Goal: Transaction & Acquisition: Purchase product/service

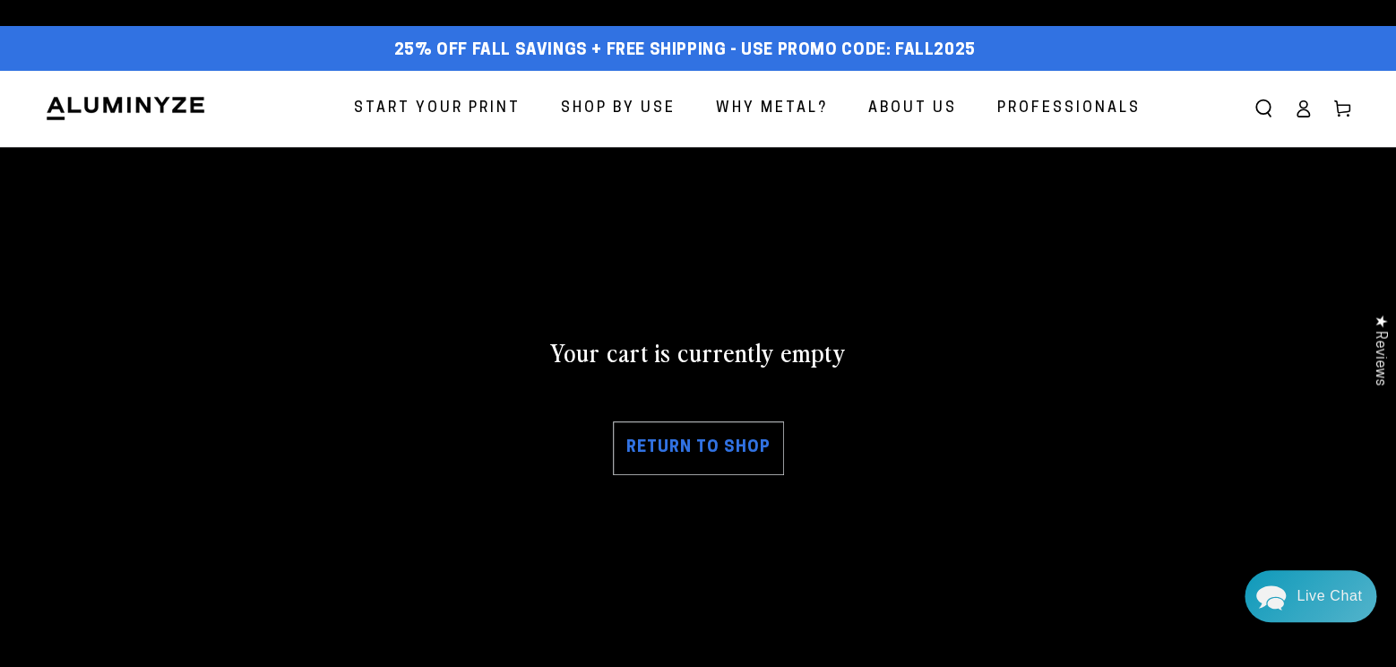
click at [722, 475] on link "Return to shop" at bounding box center [698, 448] width 171 height 54
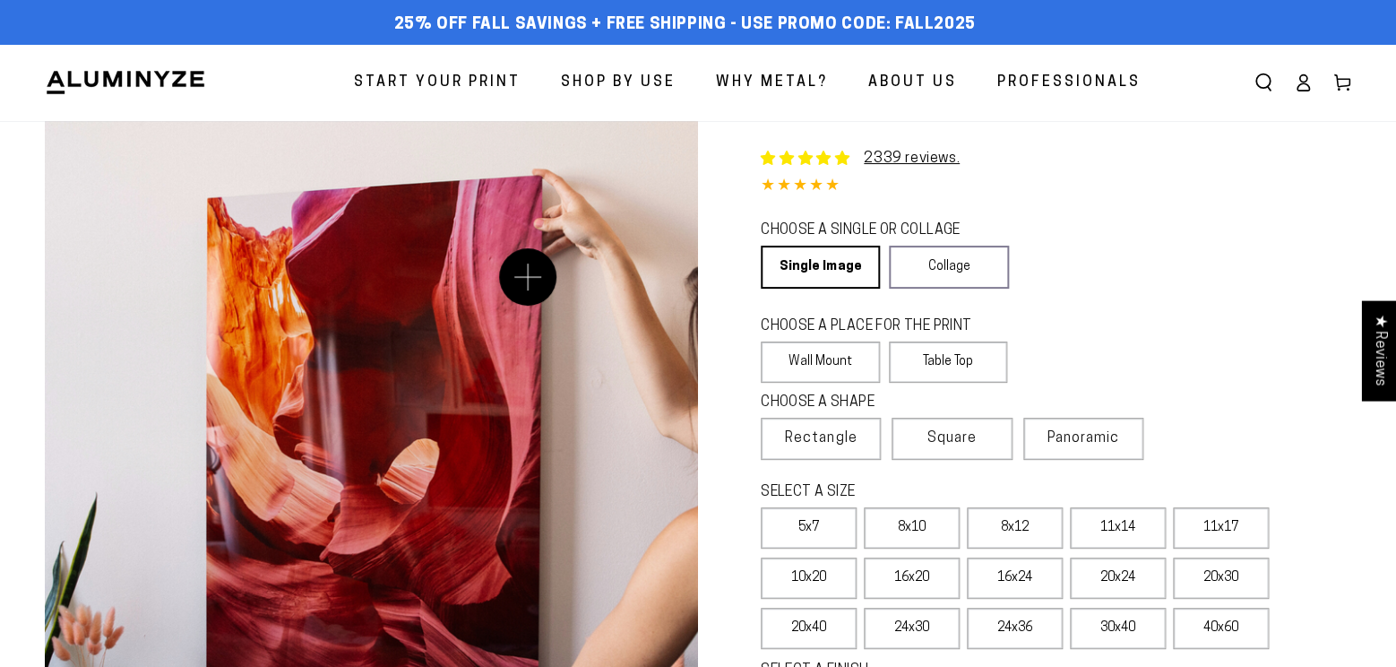
select select "**********"
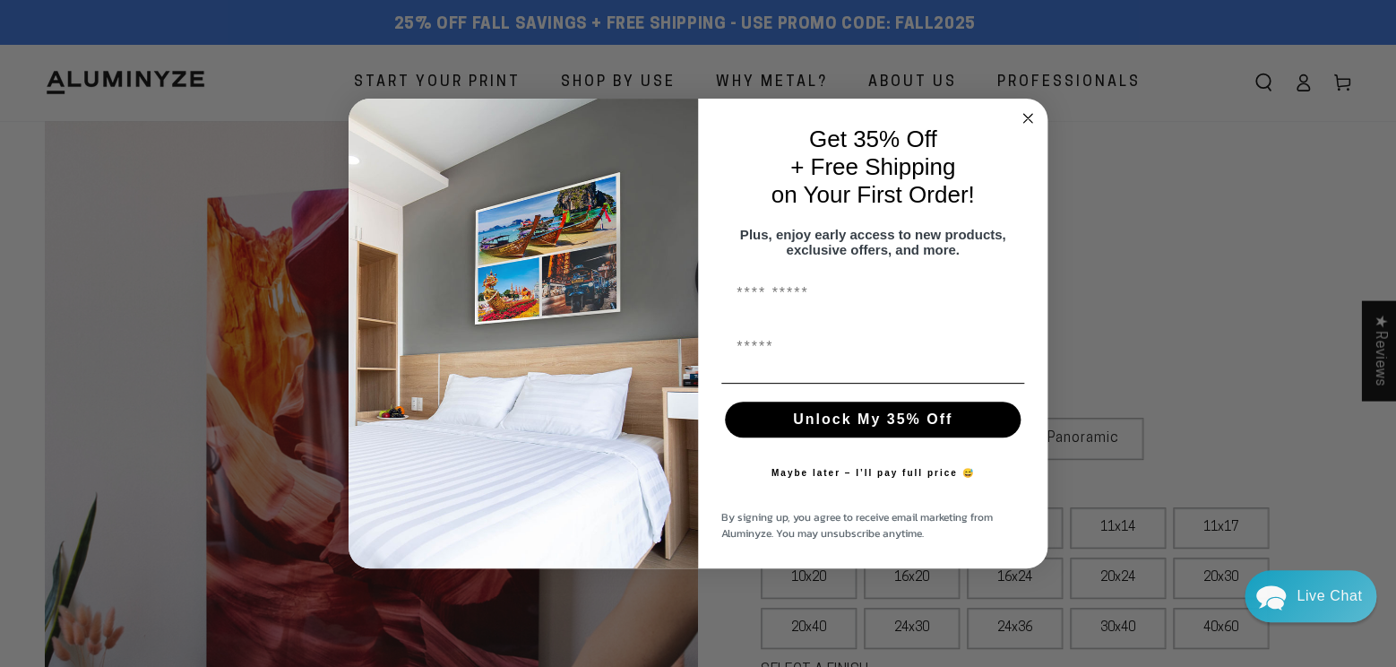
click at [1030, 115] on circle "Close dialog" at bounding box center [1028, 118] width 21 height 21
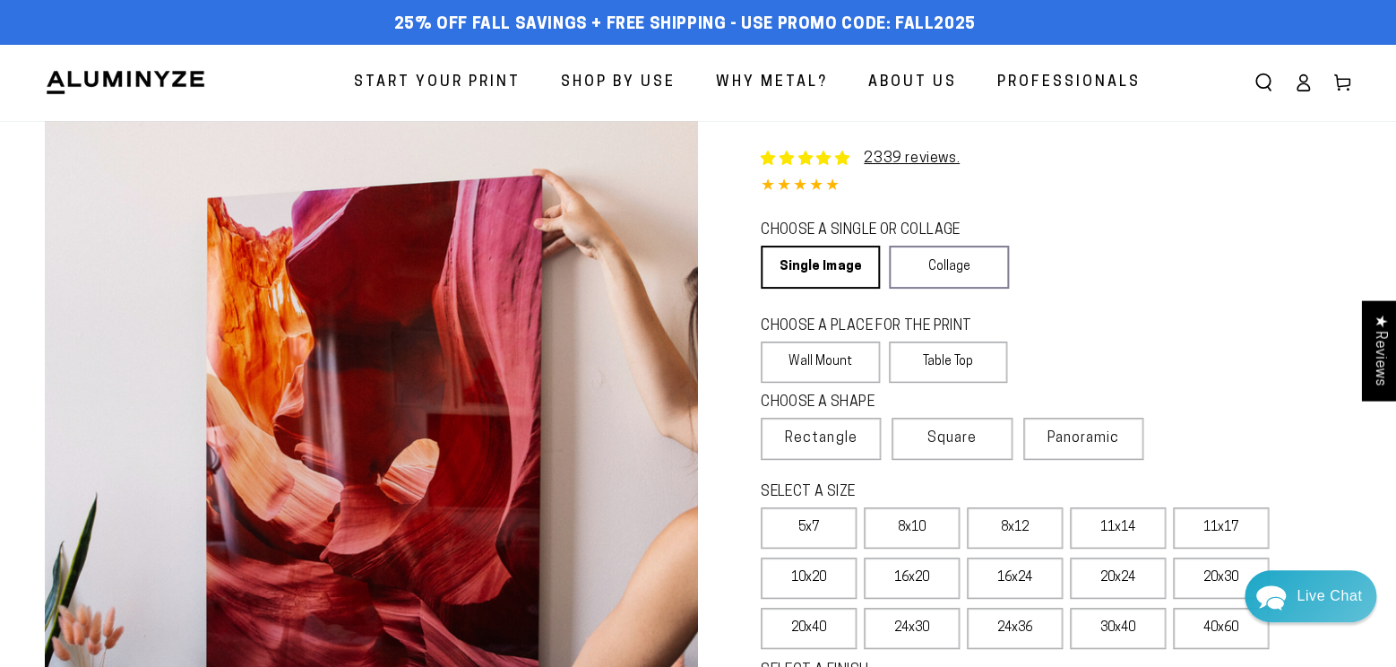
click at [1296, 96] on link "Log in" at bounding box center [1302, 82] width 39 height 39
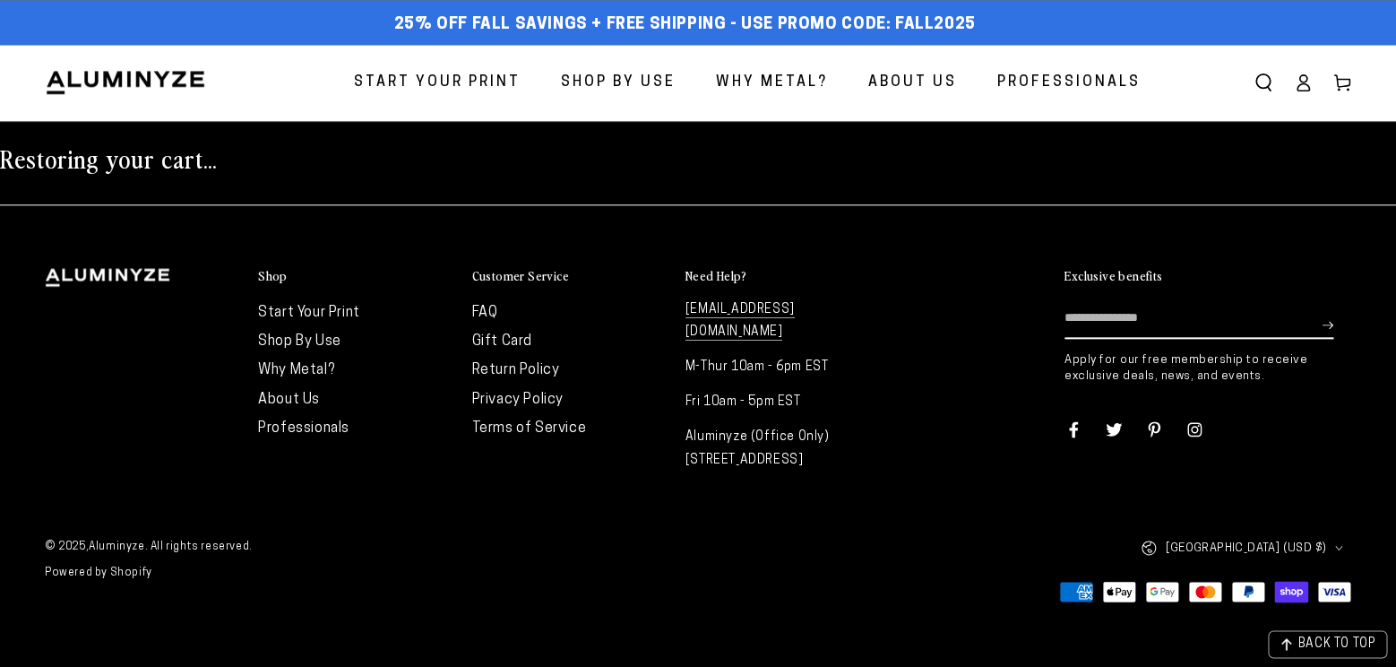
scroll to position [25, 0]
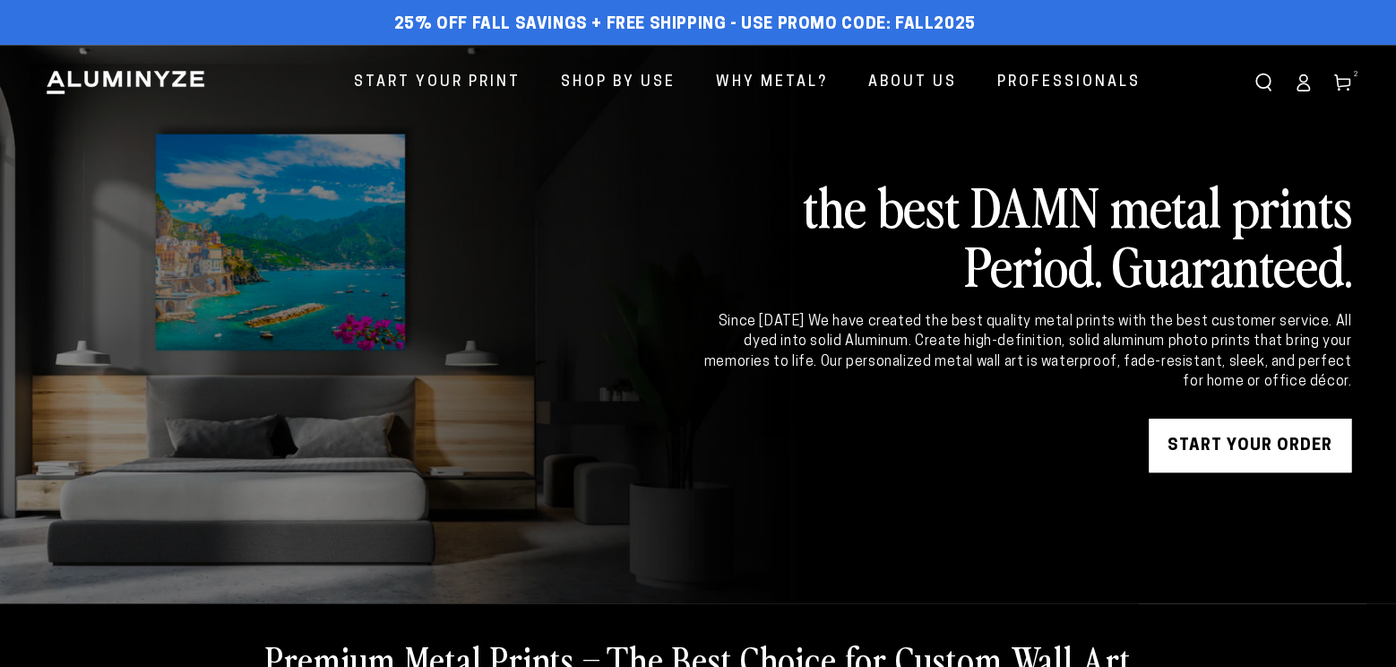
click at [1334, 79] on use at bounding box center [1341, 83] width 15 height 16
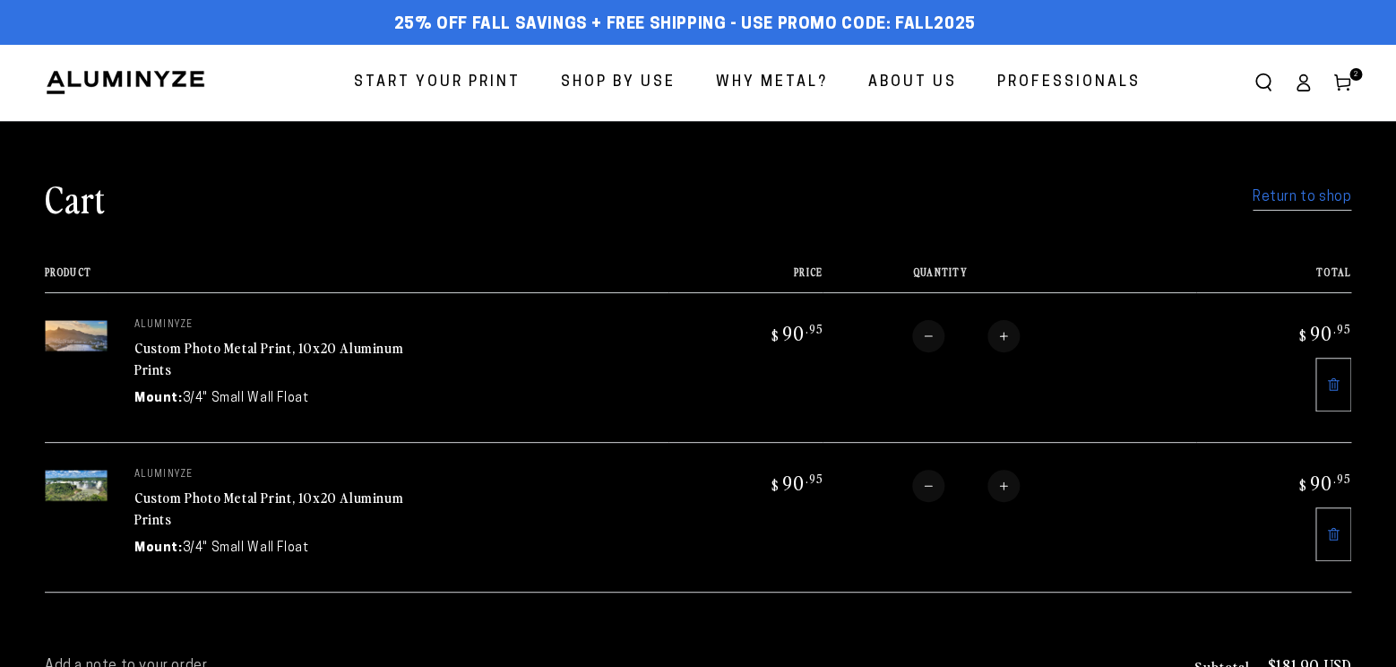
scroll to position [215, 0]
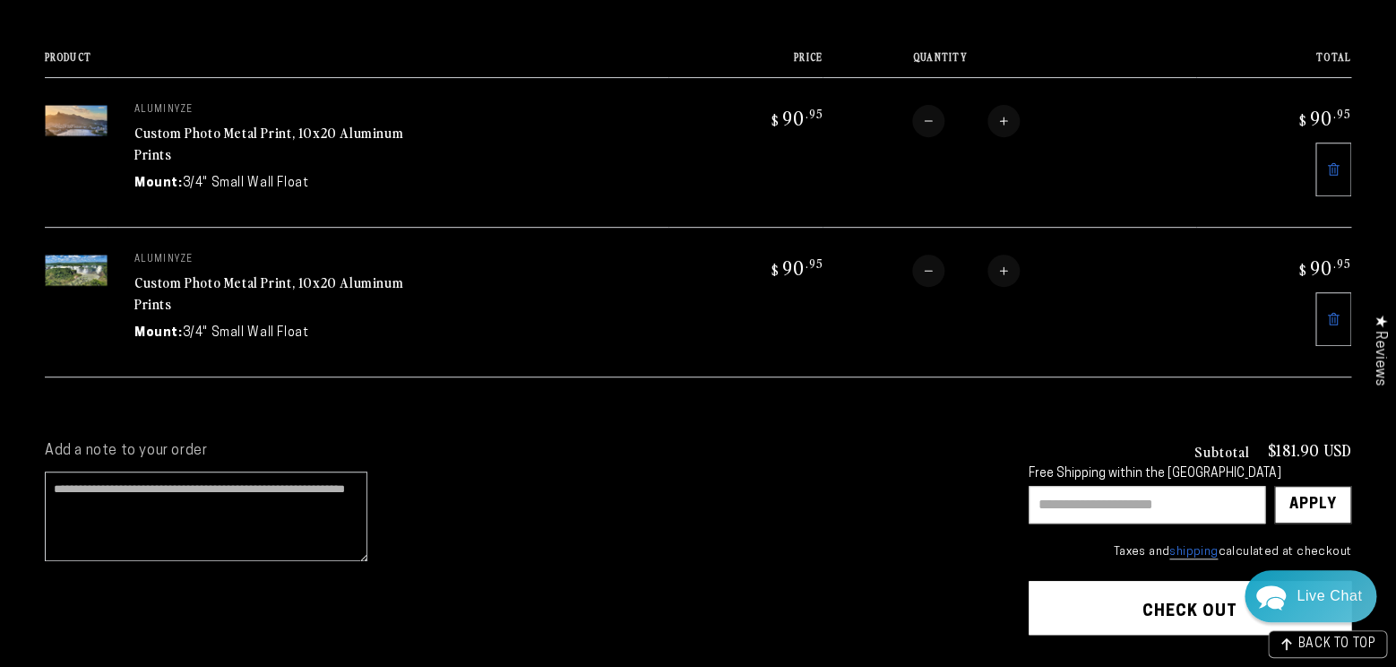
click at [1324, 196] on link at bounding box center [1333, 169] width 36 height 54
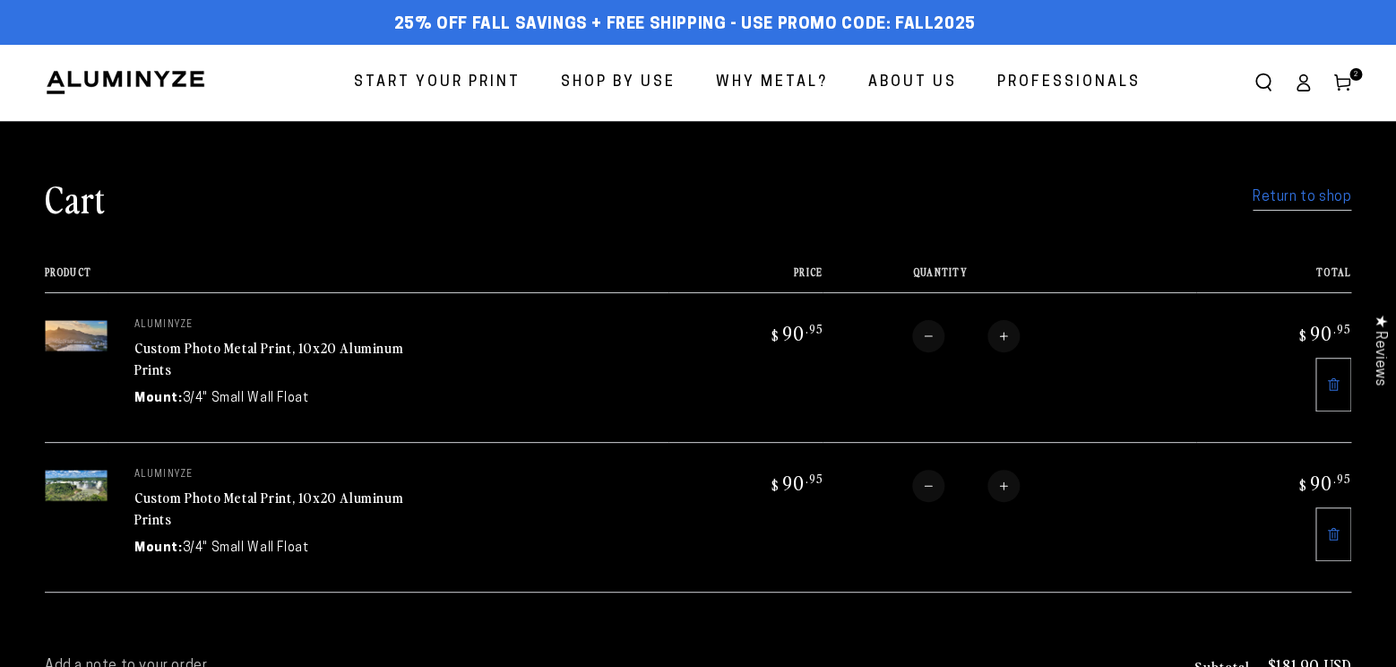
click at [177, 76] on img at bounding box center [125, 82] width 161 height 27
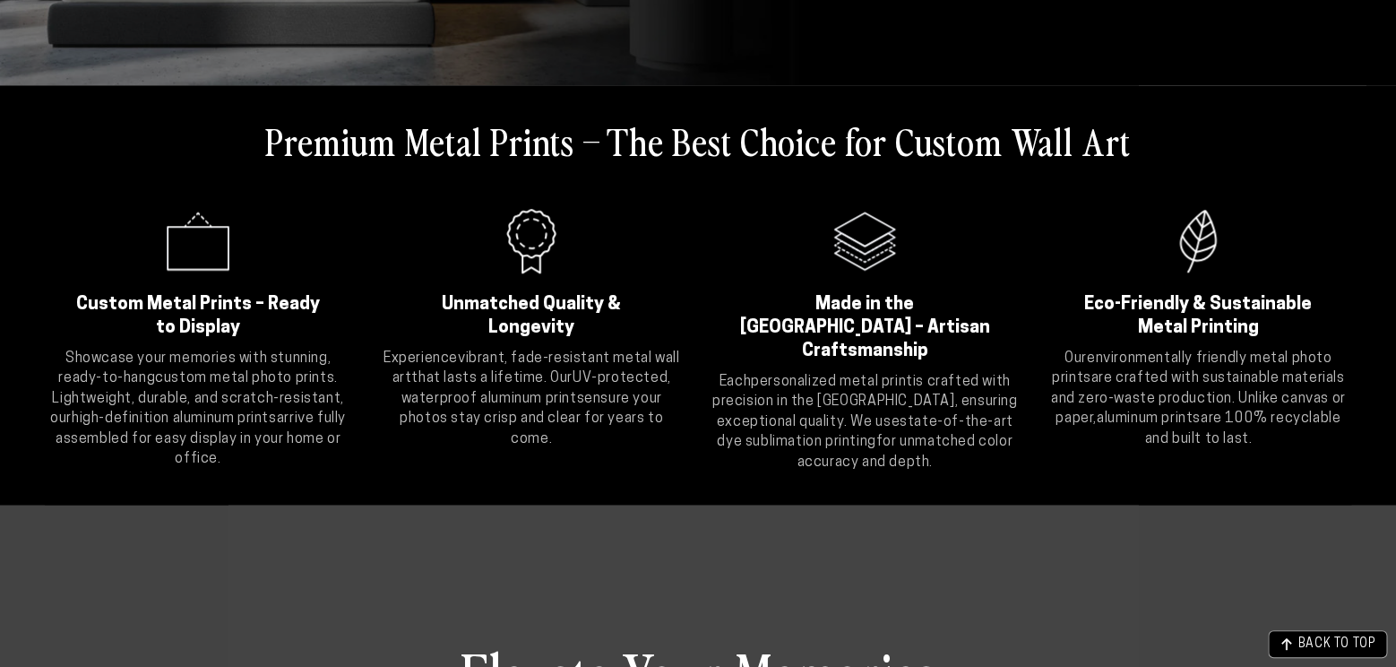
scroll to position [108, 0]
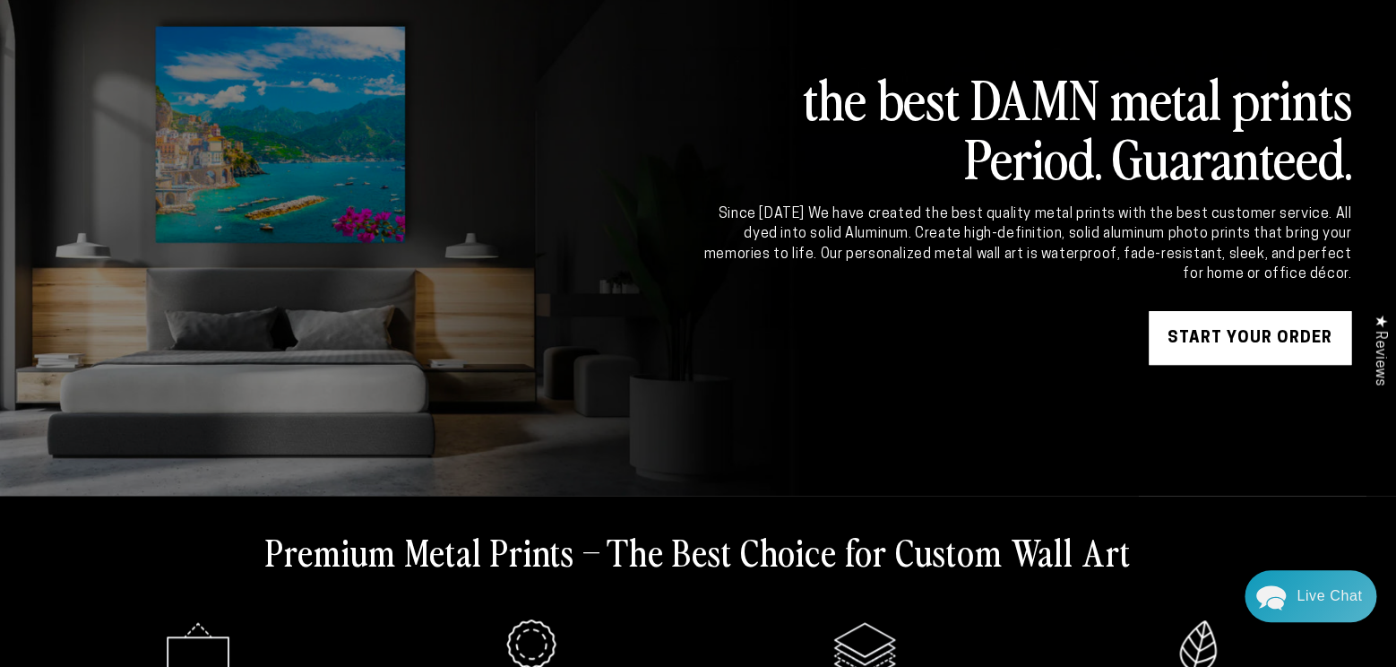
click at [1215, 359] on link "START YOUR Order" at bounding box center [1250, 338] width 202 height 54
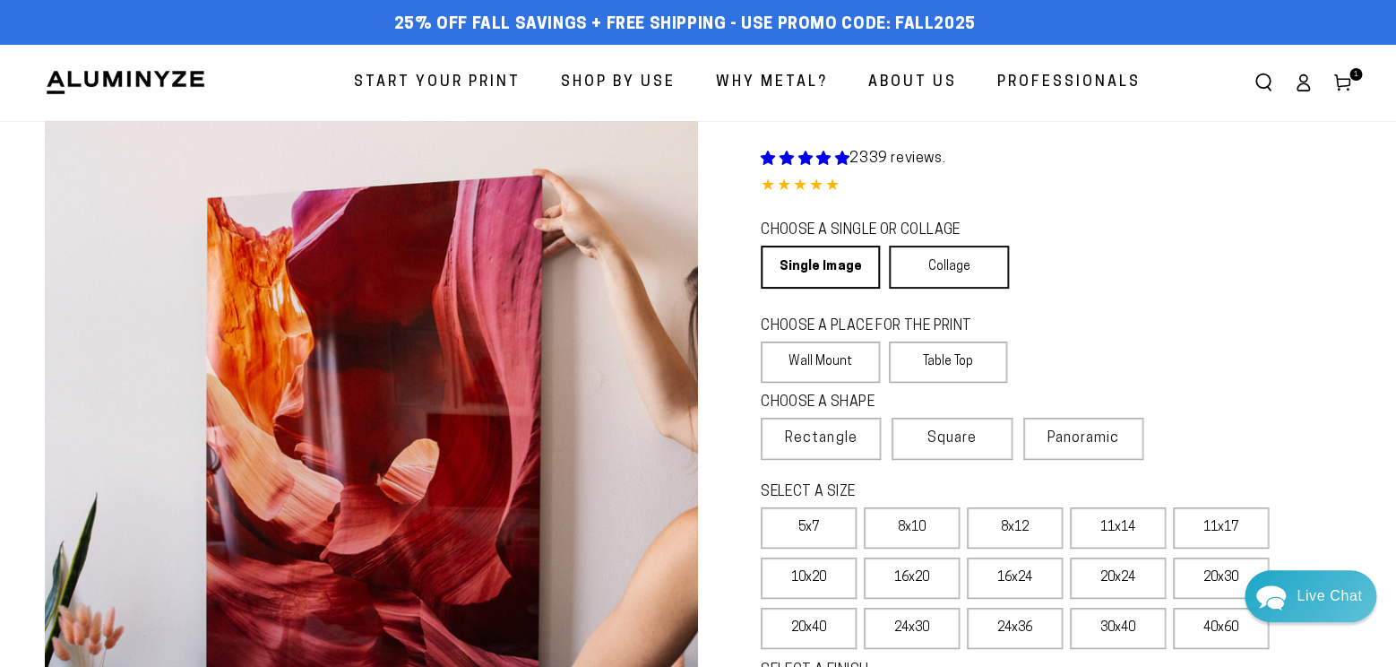
select select "**********"
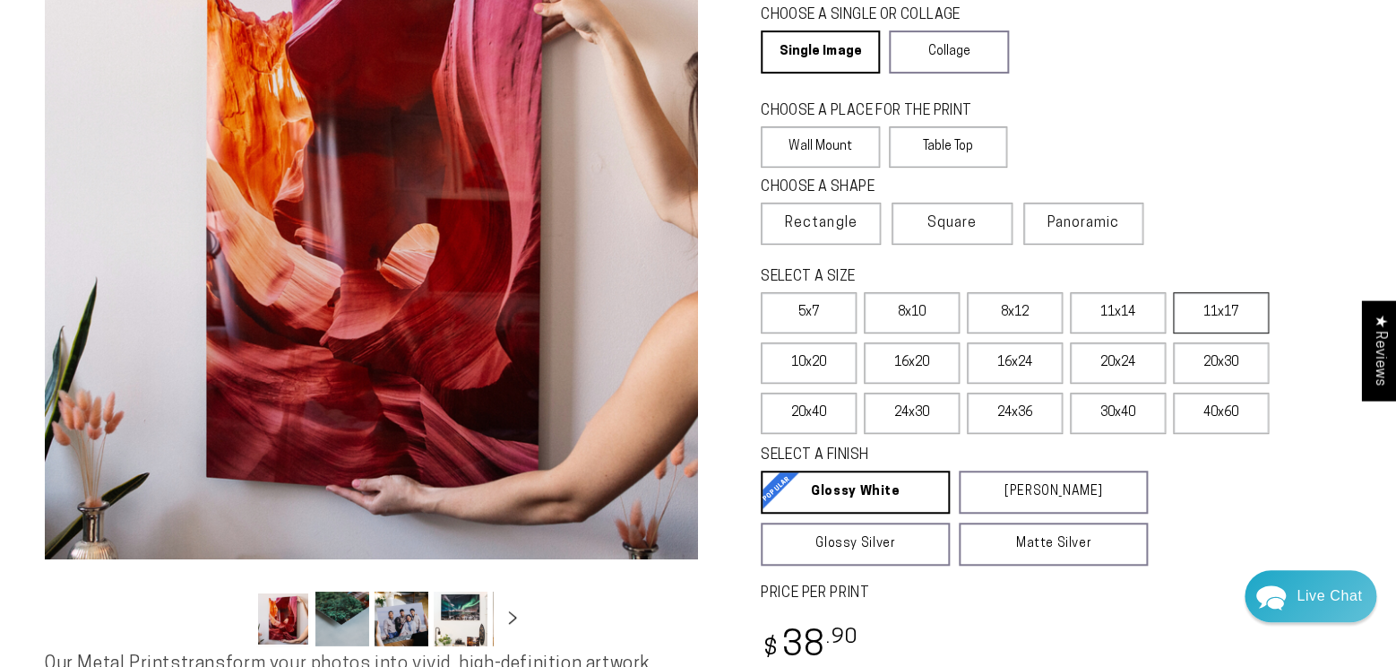
click at [1250, 333] on label "11x17" at bounding box center [1221, 312] width 96 height 41
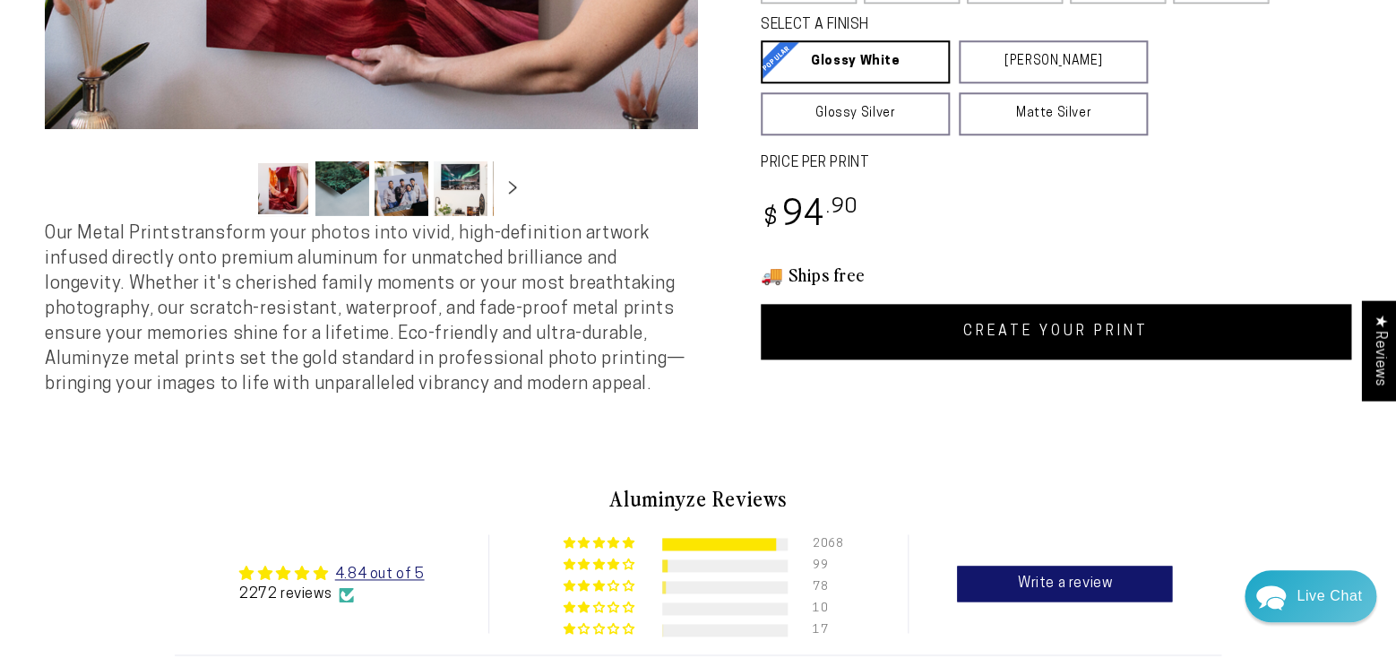
scroll to position [538, 0]
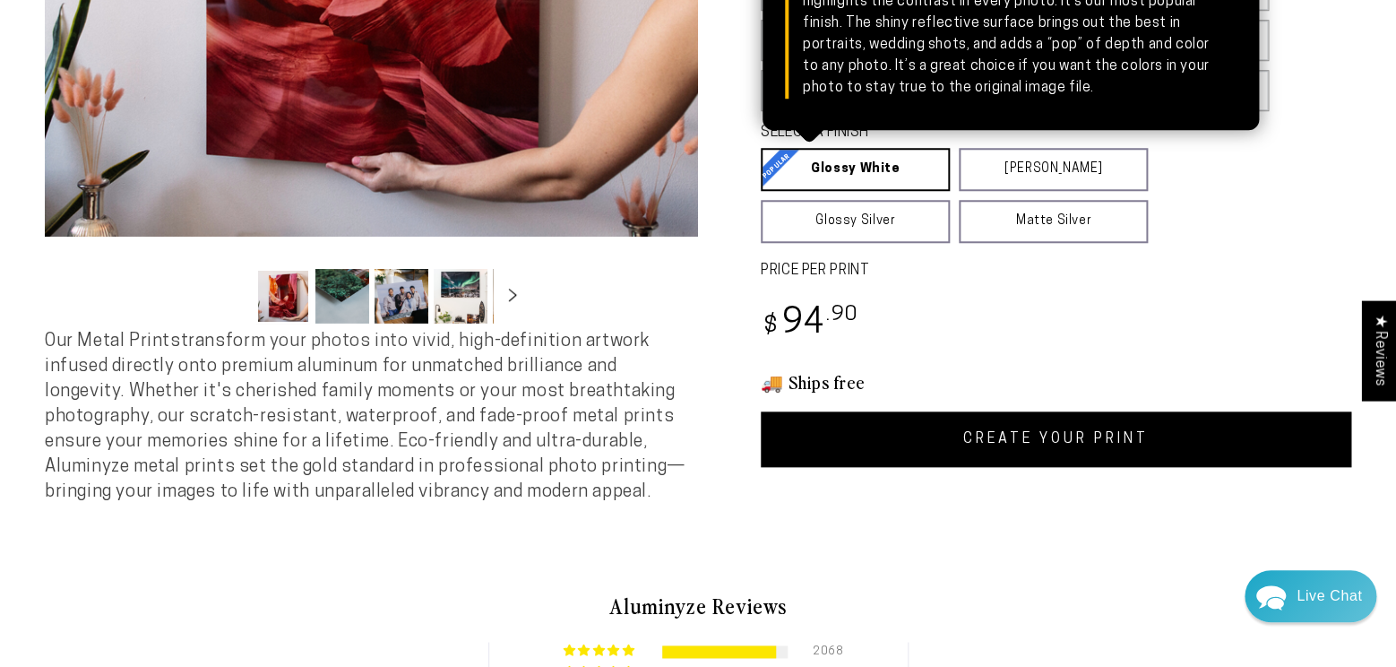
click at [900, 191] on link "Glossy White Glossy White Our bright white glossy surface increases color satur…" at bounding box center [855, 169] width 189 height 43
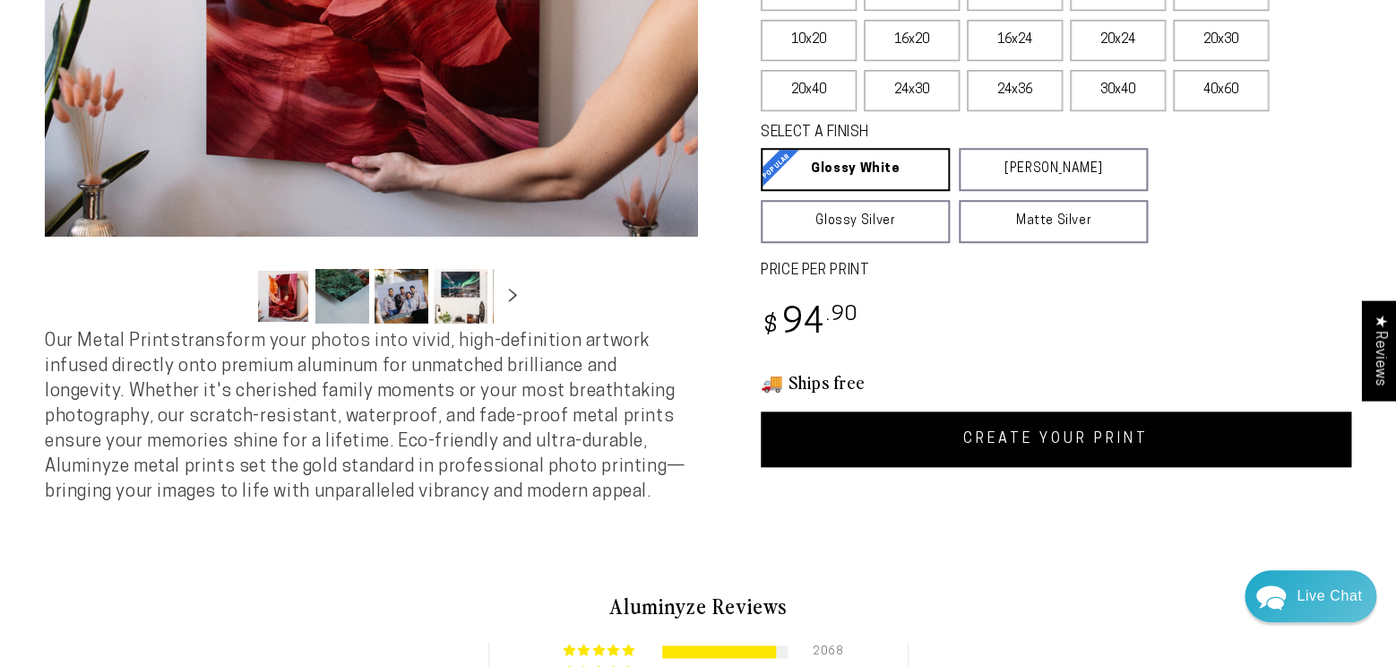
click at [1092, 467] on link "CREATE YOUR PRINT" at bounding box center [1056, 439] width 590 height 56
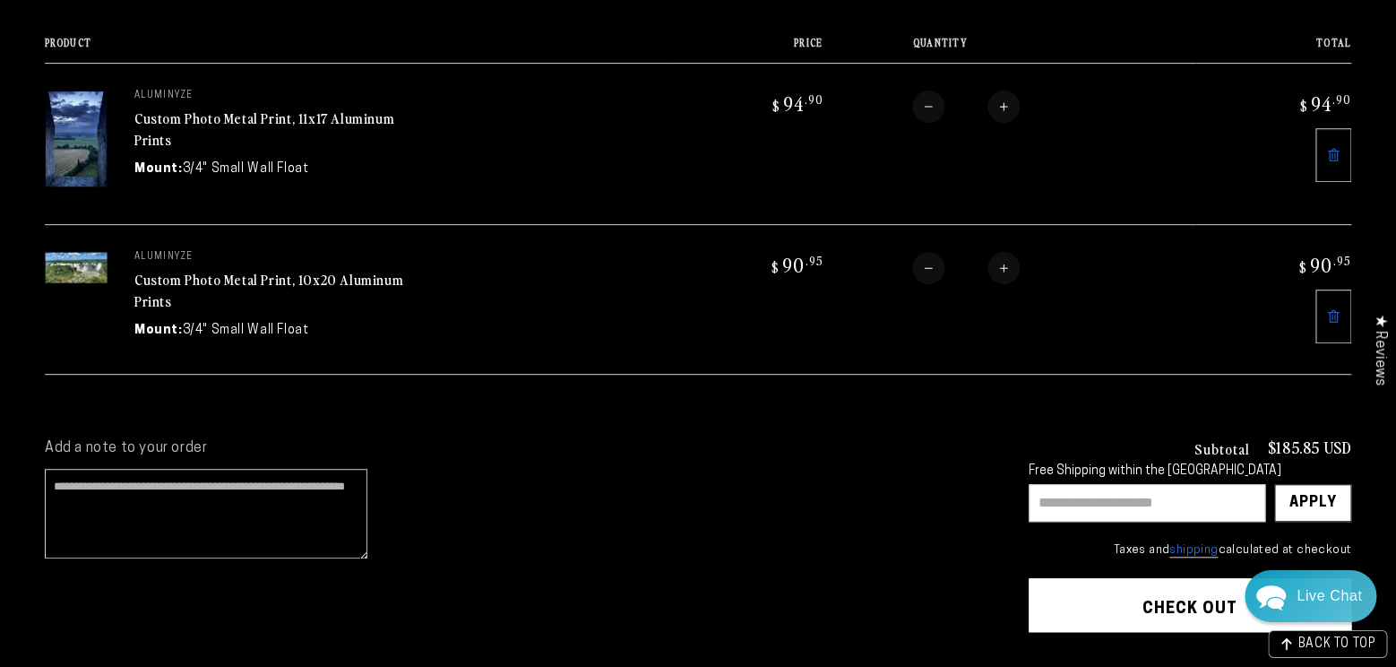
scroll to position [108, 0]
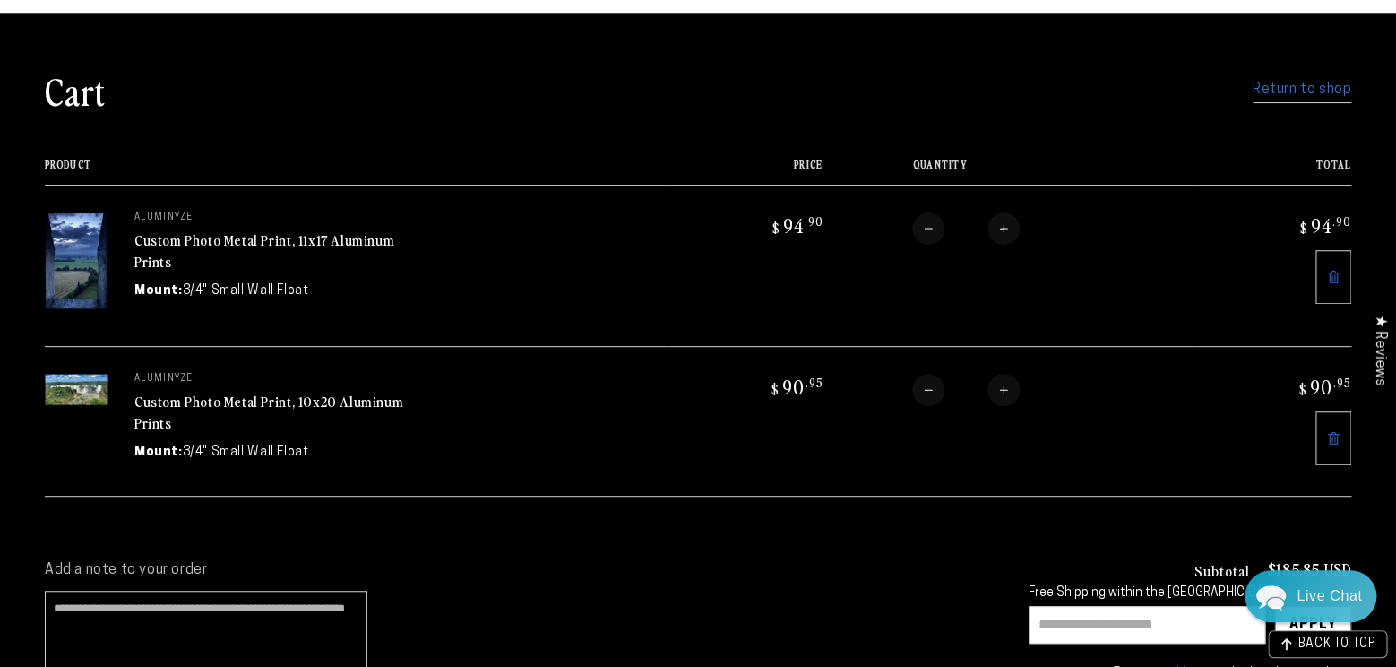
drag, startPoint x: 83, startPoint y: 434, endPoint x: 133, endPoint y: 438, distance: 49.5
click at [84, 405] on img at bounding box center [76, 389] width 63 height 31
click at [224, 434] on link "Custom Photo Metal Print, 10x20 Aluminum Prints" at bounding box center [268, 412] width 269 height 43
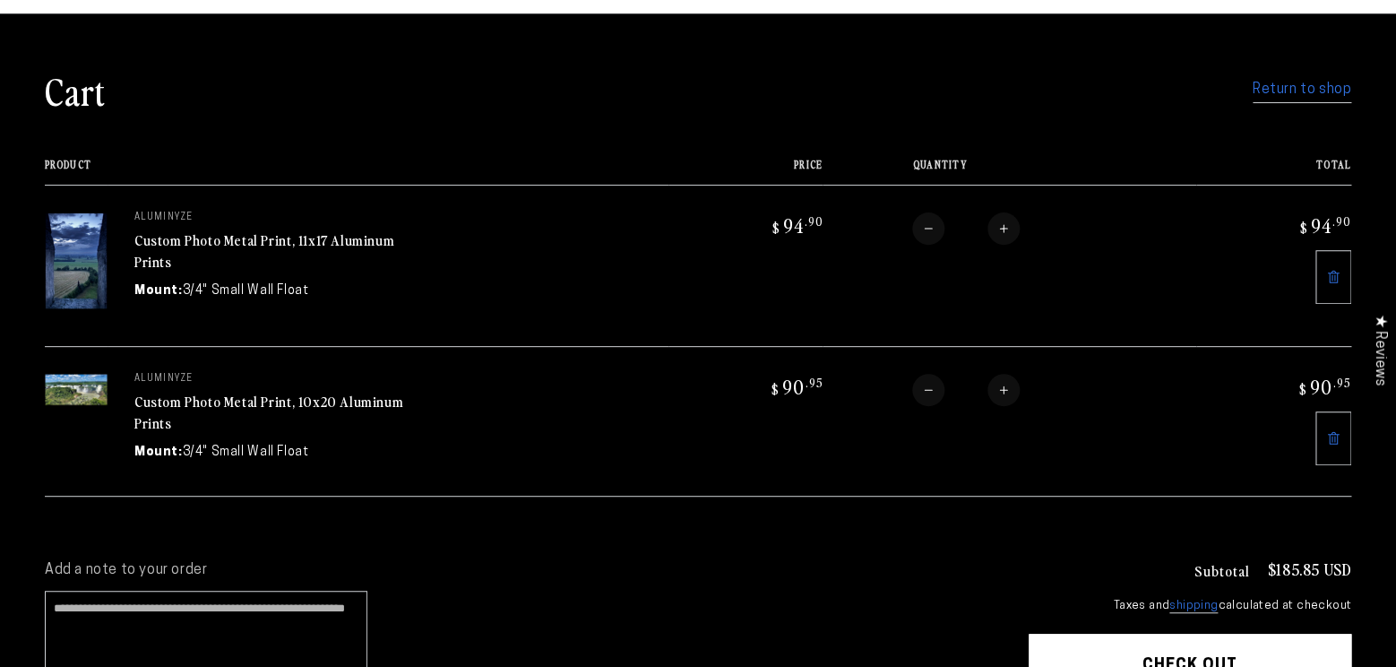
scroll to position [108, 0]
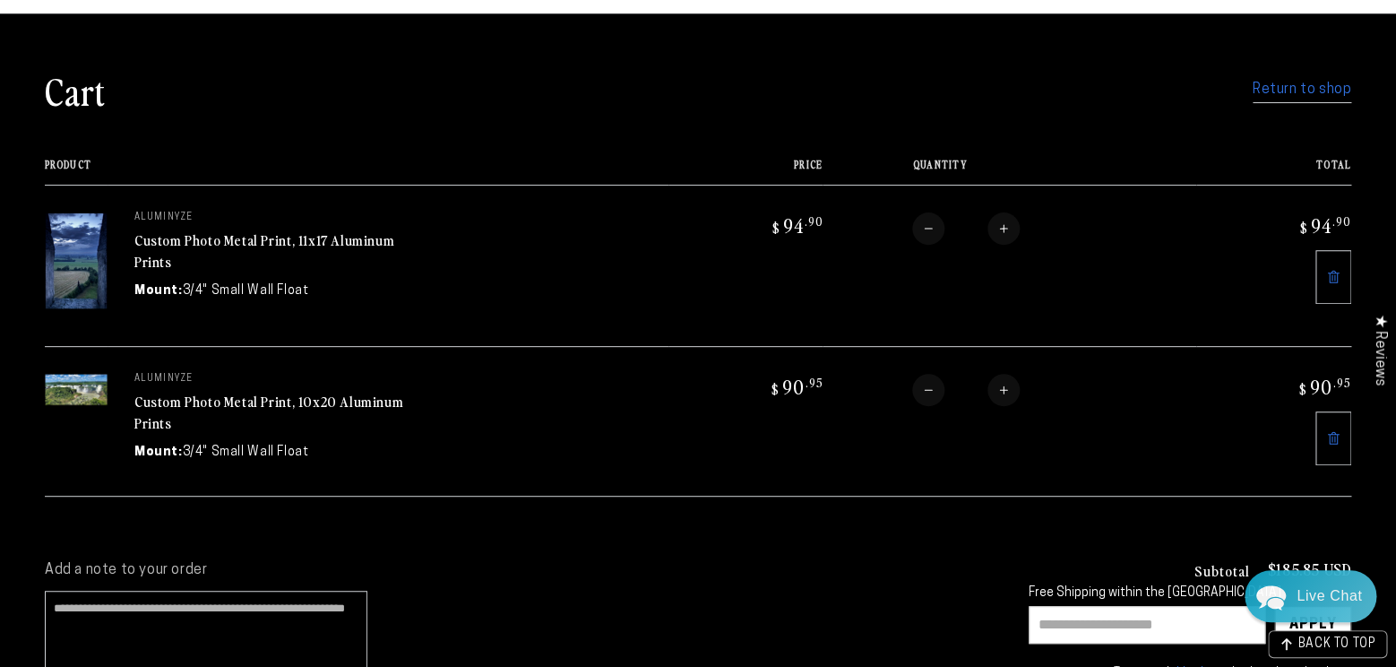
click at [1326, 445] on icon at bounding box center [1333, 438] width 14 height 14
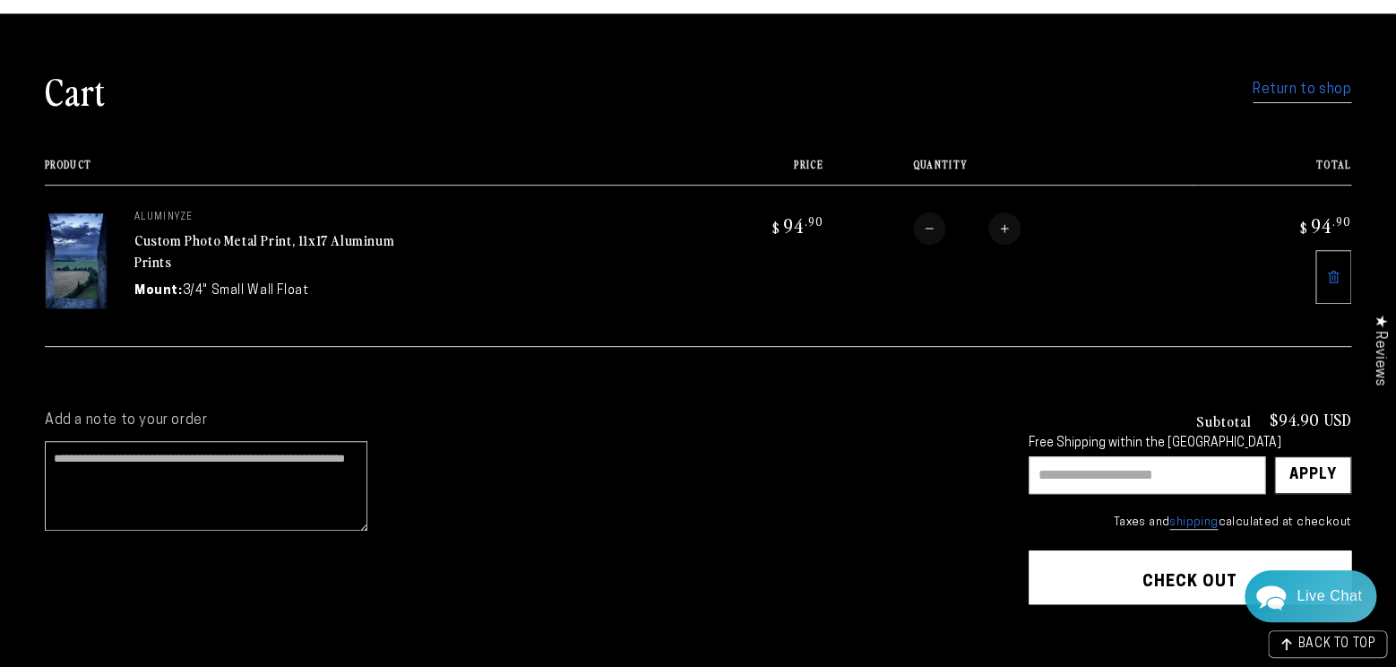
scroll to position [0, 0]
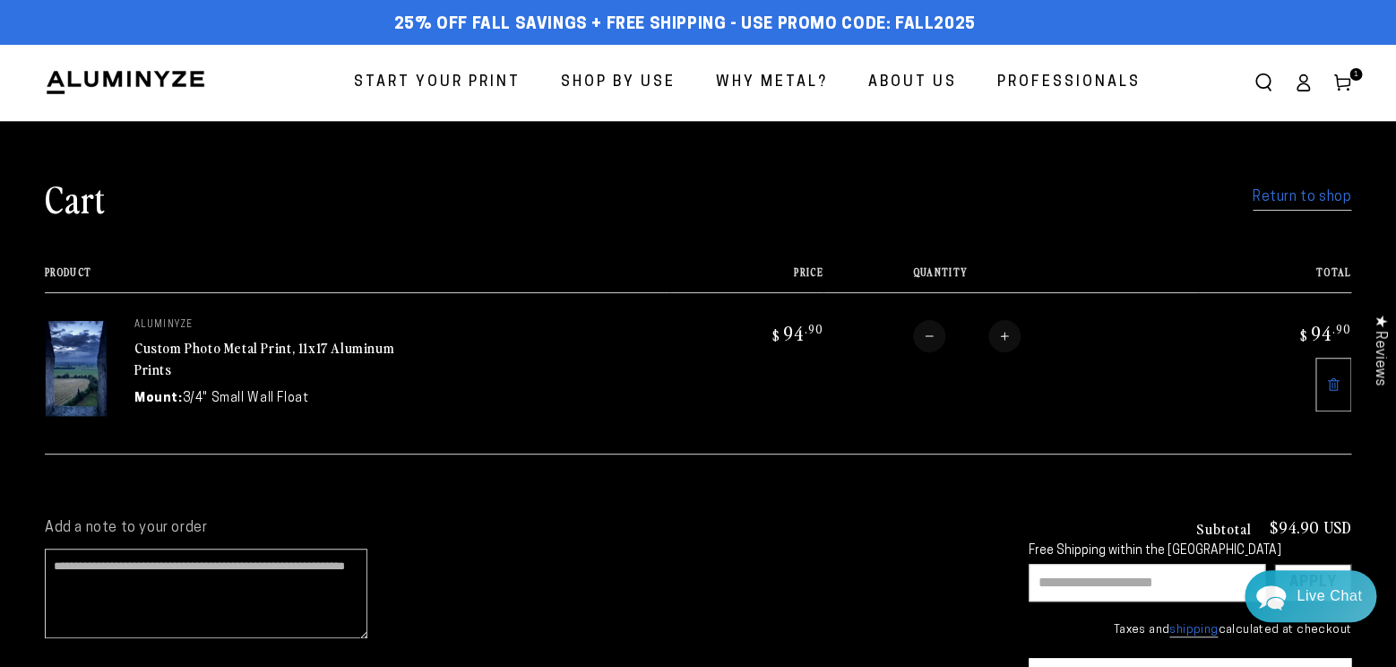
scroll to position [430, 0]
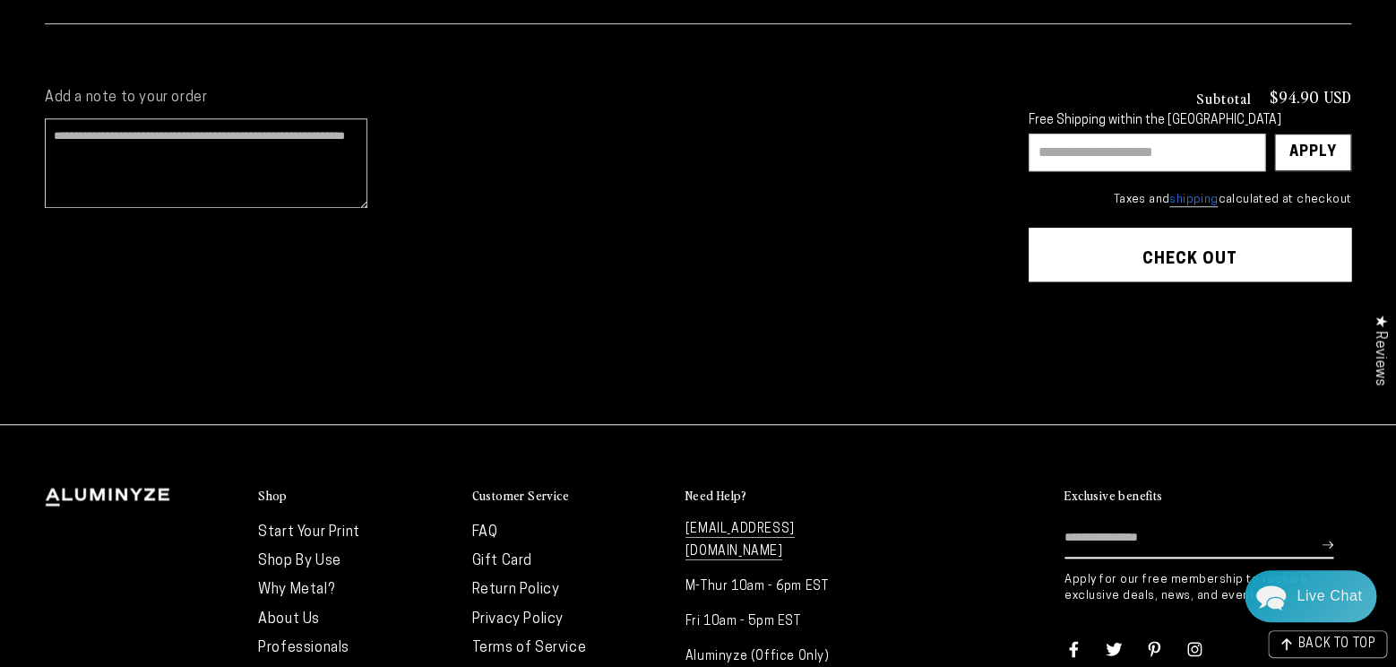
click at [1166, 171] on input "text" at bounding box center [1147, 152] width 237 height 38
type input "**********"
click at [1315, 170] on div "Apply" at bounding box center [1312, 152] width 48 height 36
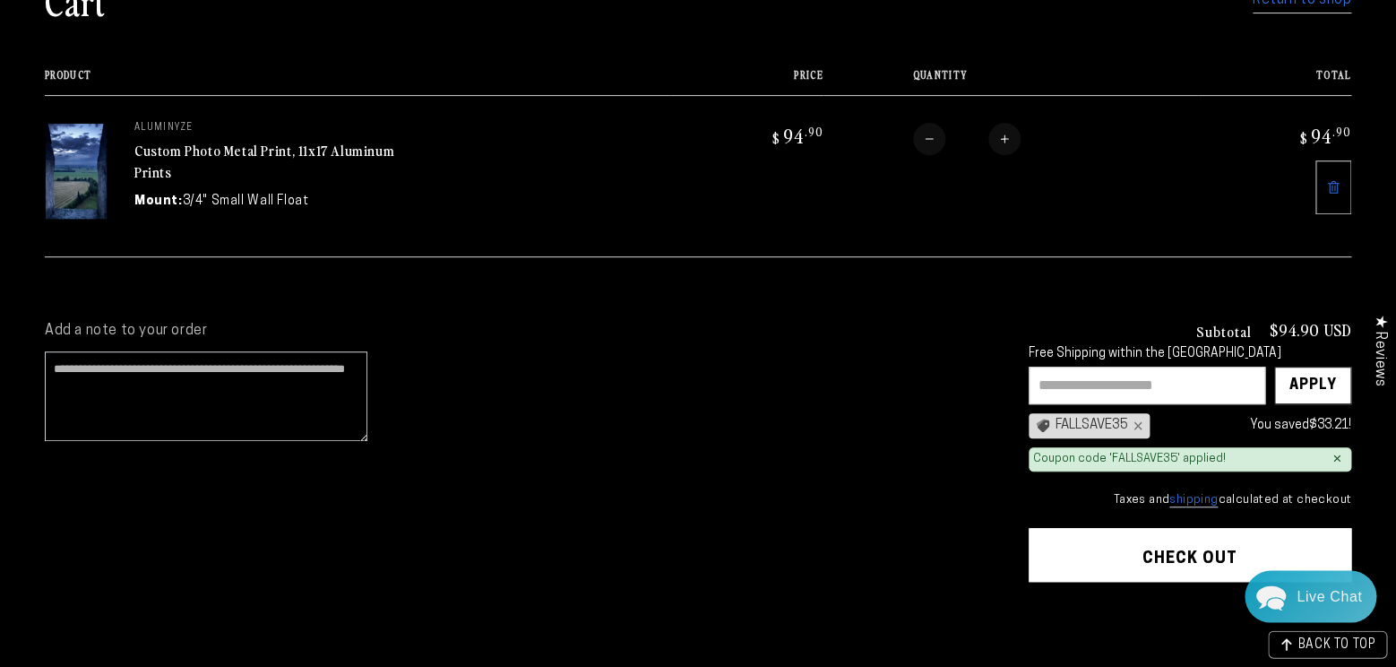
scroll to position [0, 0]
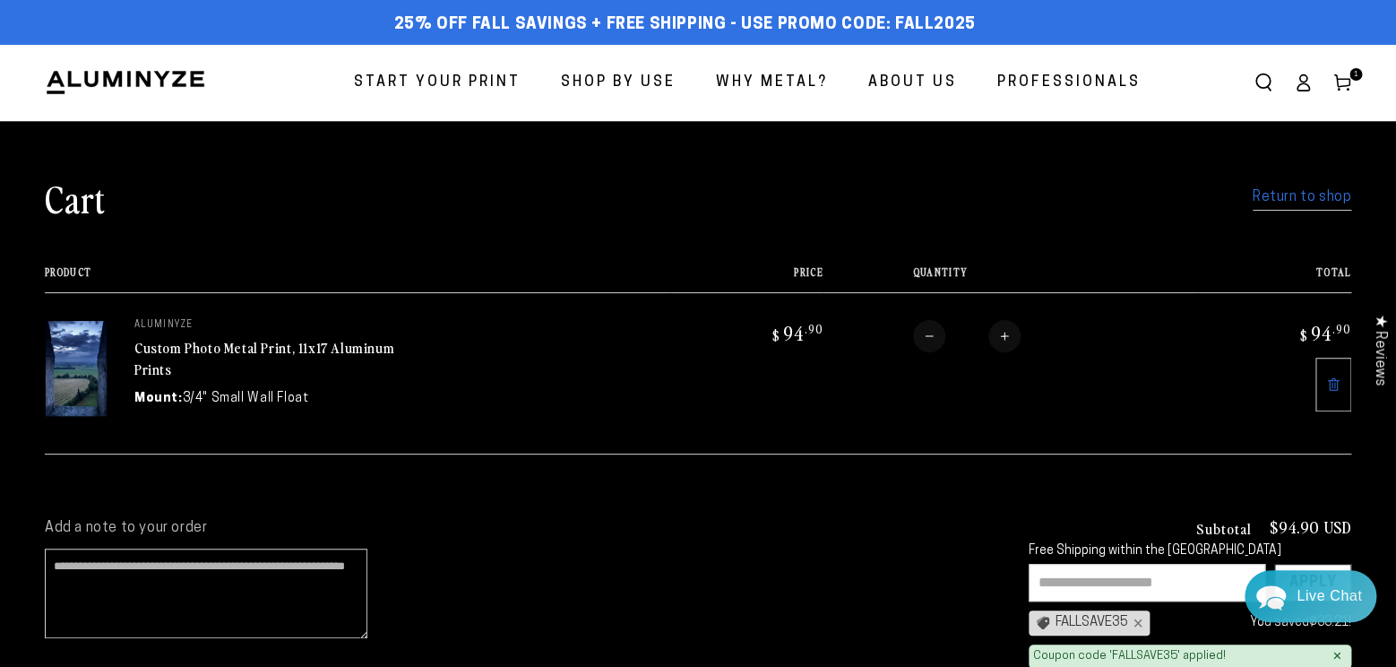
click at [383, 80] on span "Start Your Print" at bounding box center [437, 83] width 167 height 26
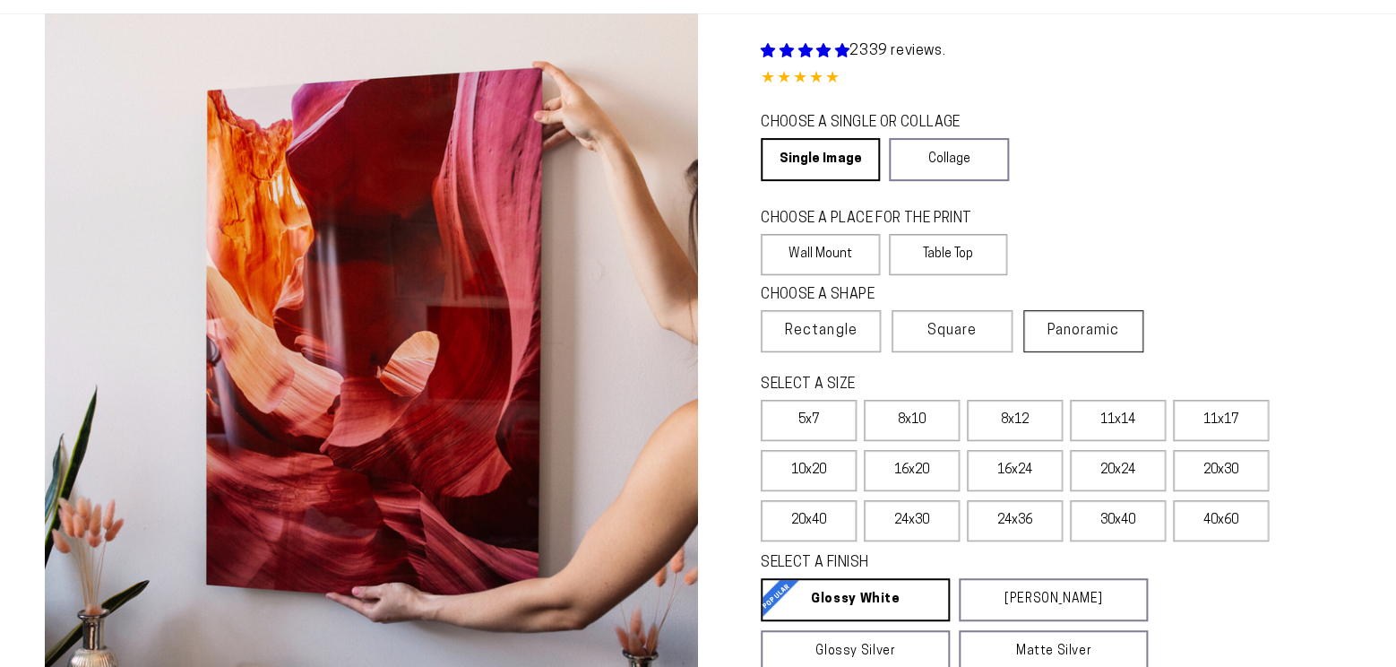
scroll to position [108, 0]
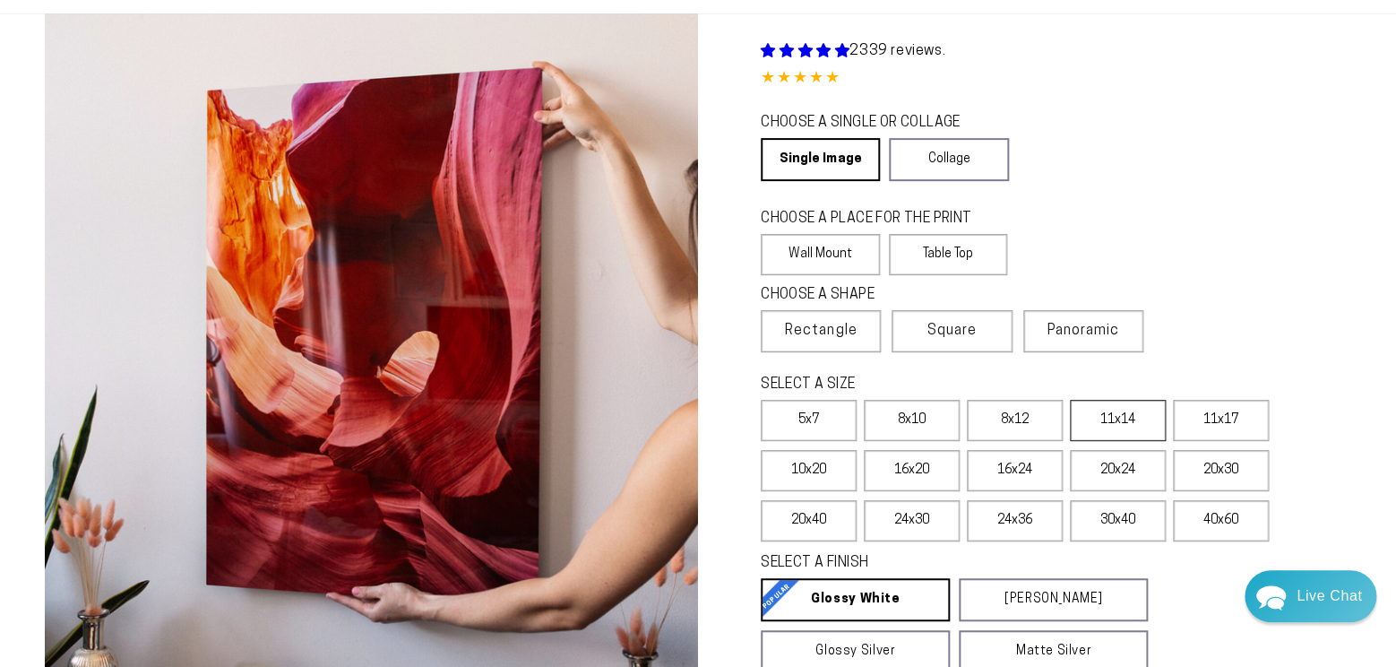
select select "**********"
click at [1233, 441] on label "11x17" at bounding box center [1221, 420] width 96 height 41
